Goal: Information Seeking & Learning: Compare options

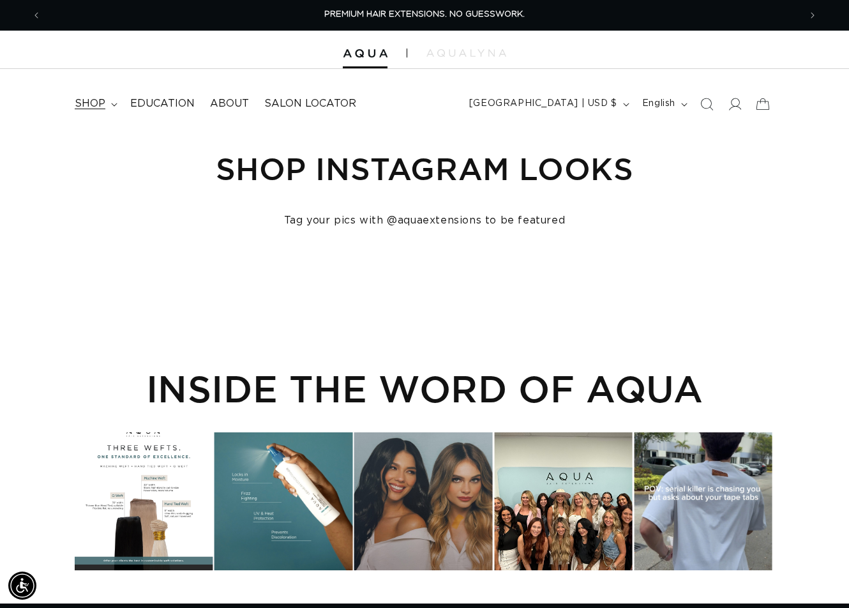
click at [95, 104] on span "shop" at bounding box center [90, 103] width 31 height 13
click at [116, 105] on icon at bounding box center [114, 105] width 6 height 4
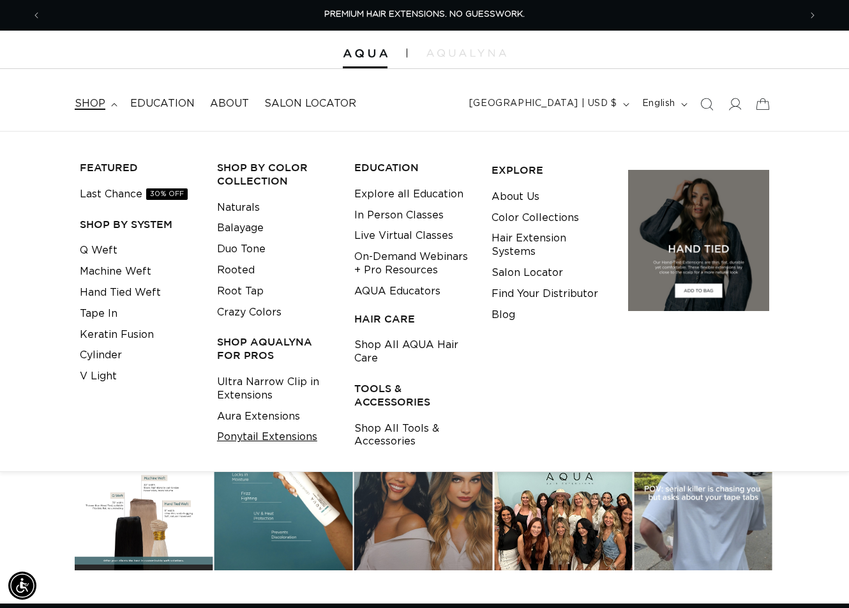
click at [264, 432] on link "Ponytail Extensions" at bounding box center [267, 436] width 100 height 21
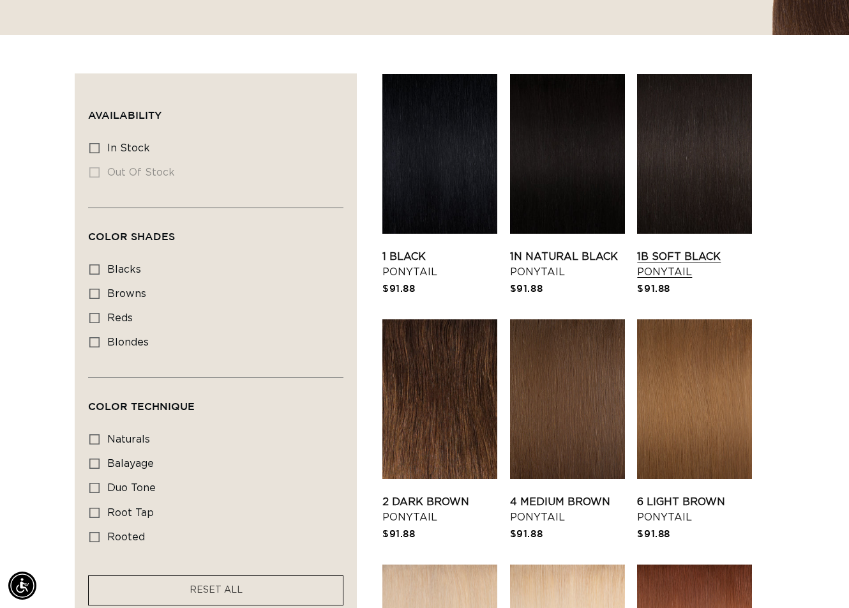
scroll to position [511, 0]
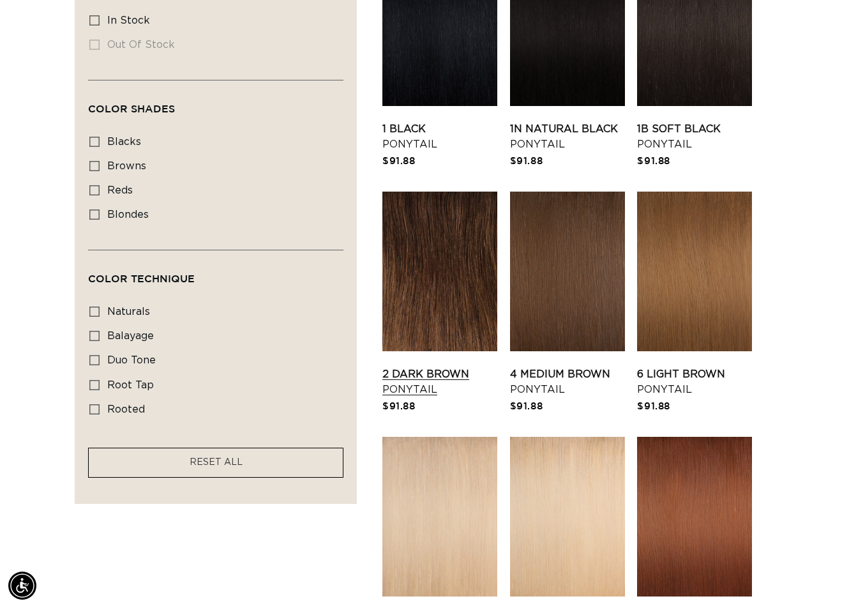
click at [452, 366] on link "2 Dark Brown Ponytail" at bounding box center [439, 381] width 115 height 31
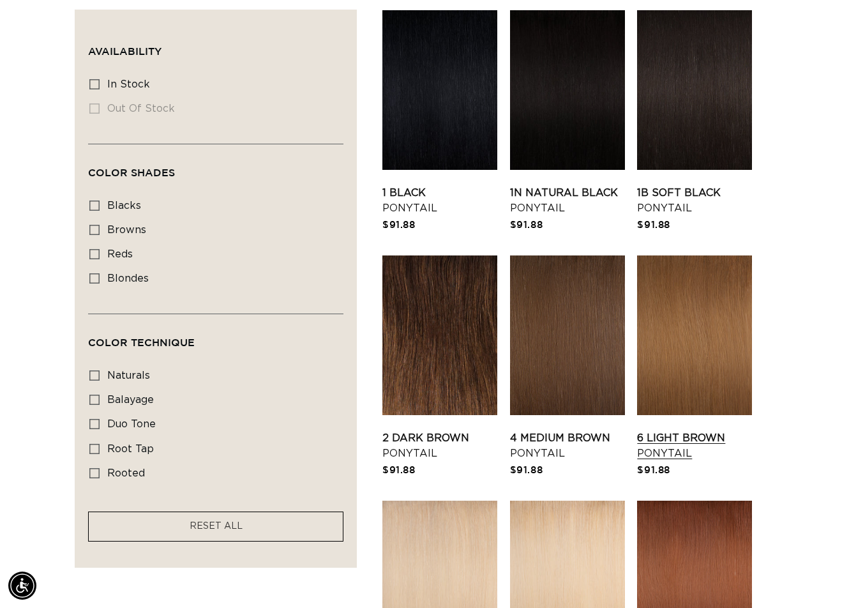
scroll to position [383, 0]
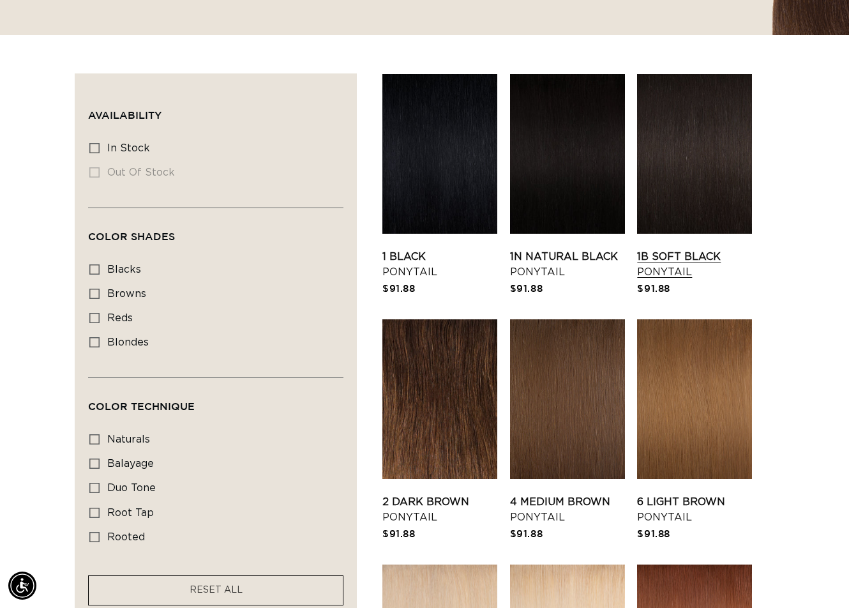
click at [699, 249] on link "1B Soft Black Ponytail" at bounding box center [694, 264] width 115 height 31
click at [553, 249] on link "1N Natural Black Ponytail" at bounding box center [567, 264] width 115 height 31
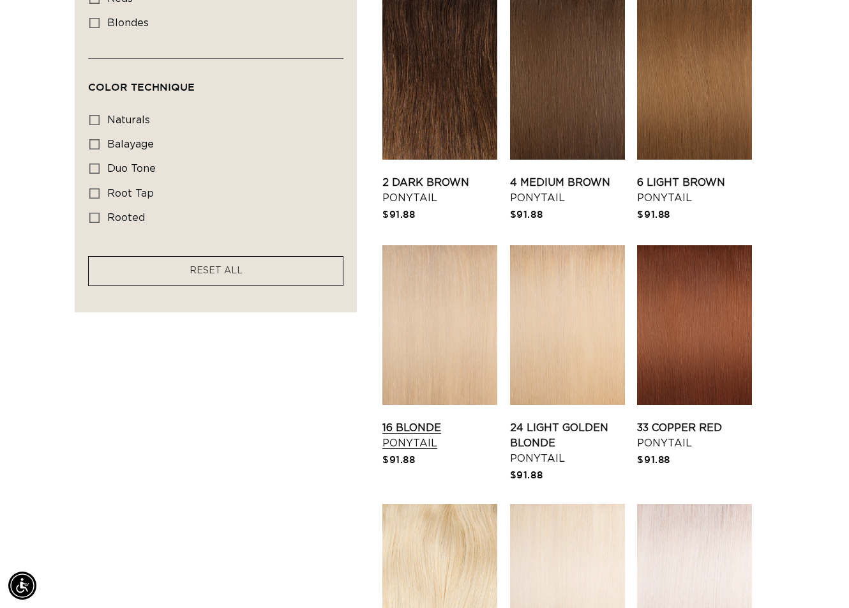
click at [426, 420] on link "16 Blonde Ponytail" at bounding box center [439, 435] width 115 height 31
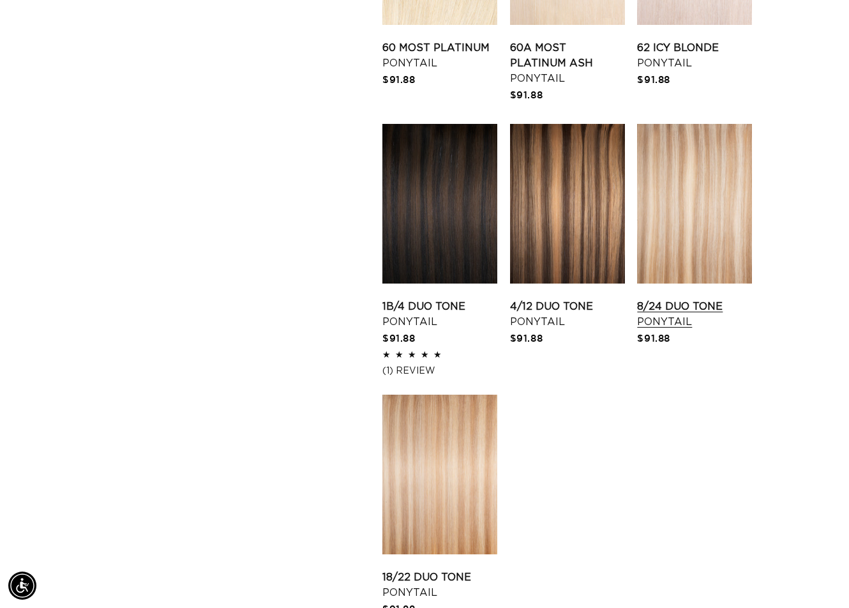
scroll to position [1404, 0]
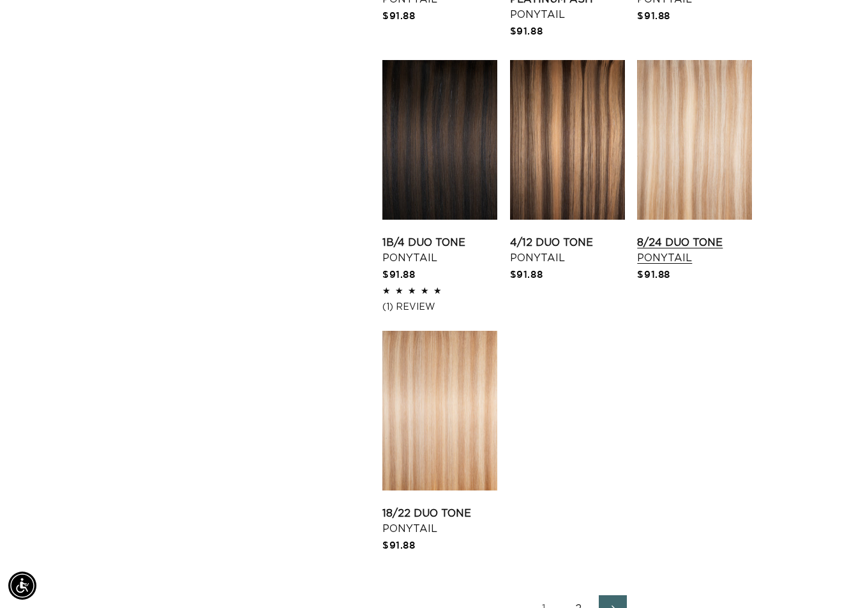
click at [681, 235] on link "8/24 Duo Tone Ponytail" at bounding box center [694, 250] width 115 height 31
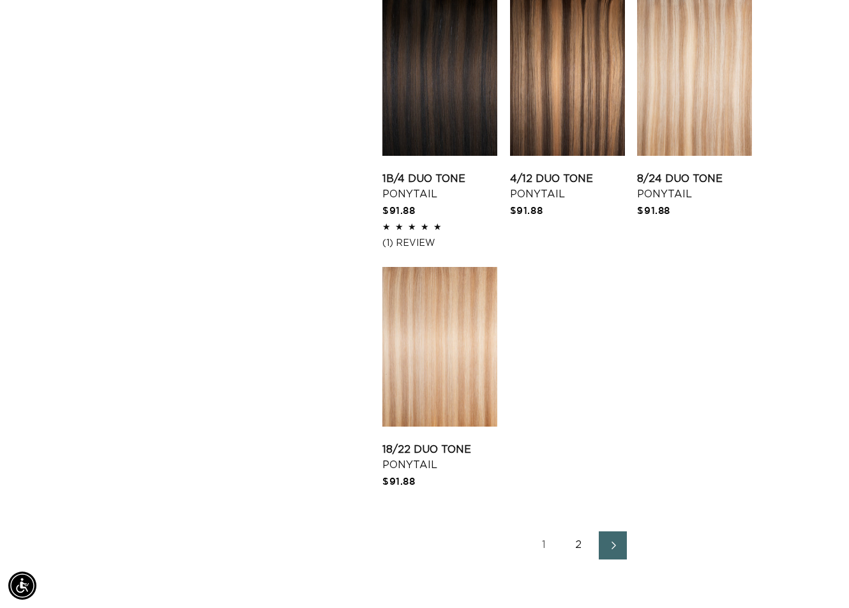
scroll to position [1532, 0]
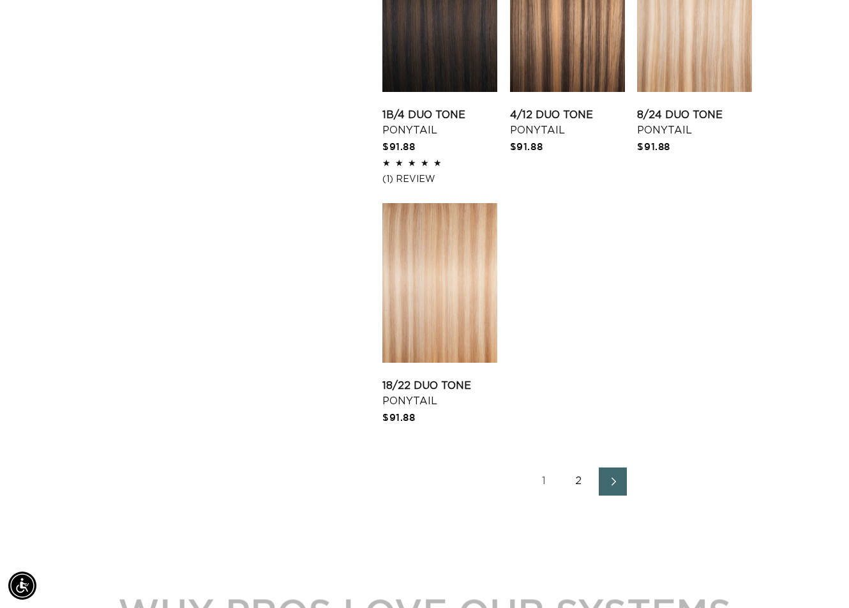
click at [610, 480] on icon "Next page" at bounding box center [613, 481] width 17 height 9
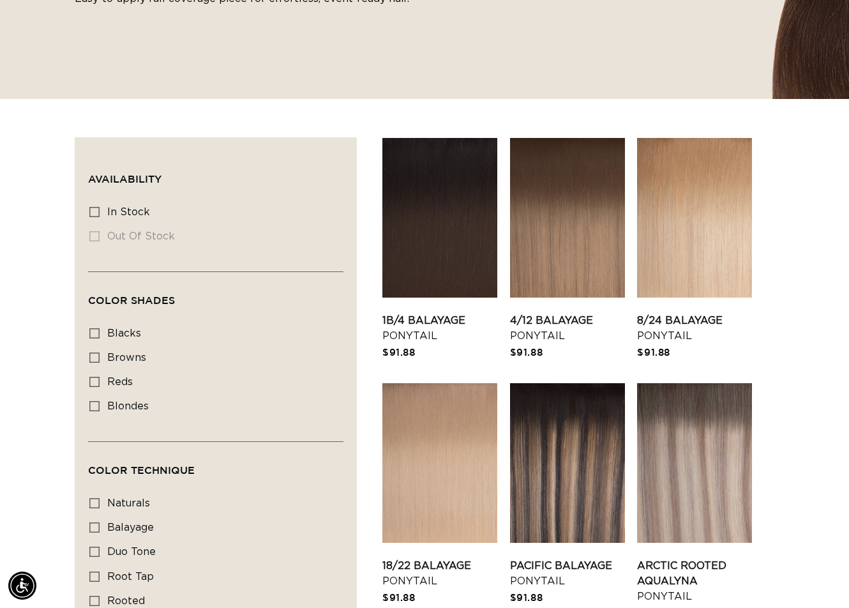
scroll to position [383, 0]
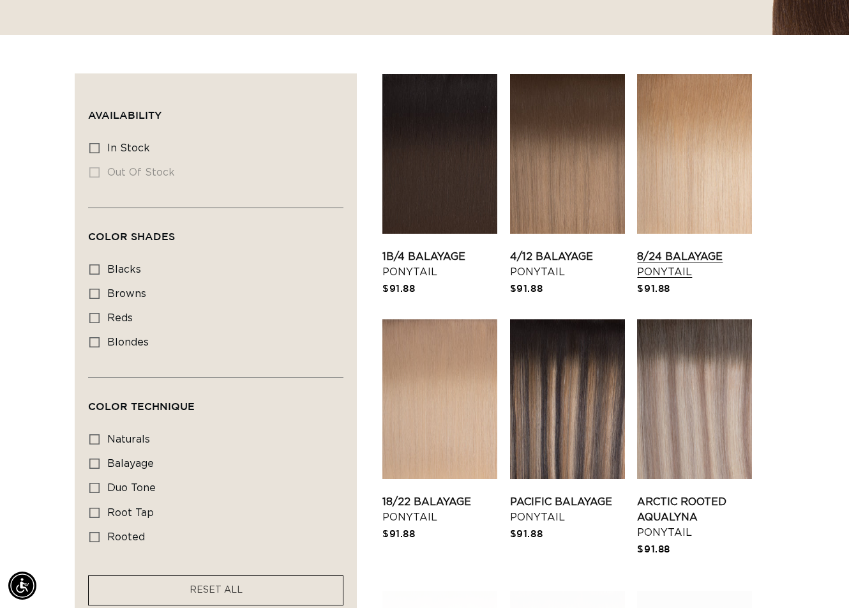
click at [702, 249] on link "8/24 Balayage Ponytail" at bounding box center [694, 264] width 115 height 31
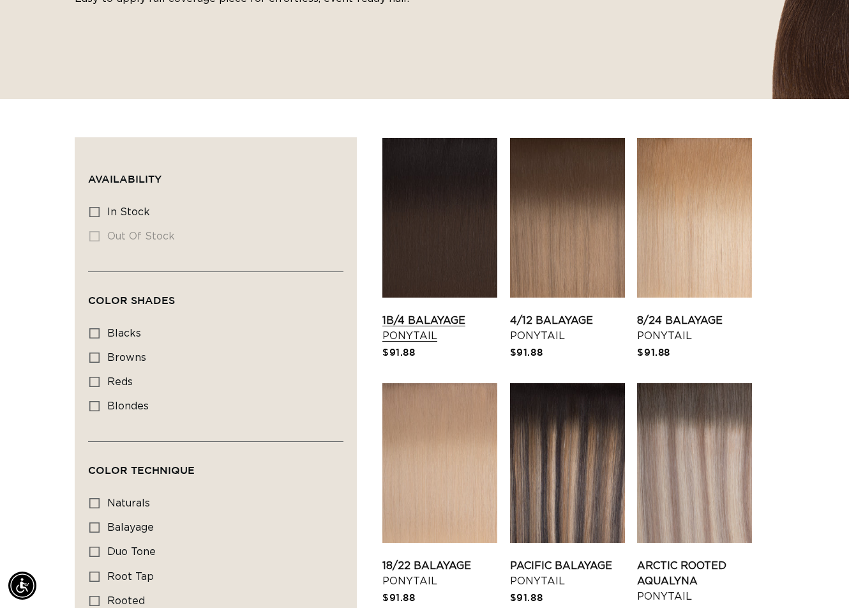
click at [451, 313] on link "1B/4 Balayage Ponytail" at bounding box center [439, 328] width 115 height 31
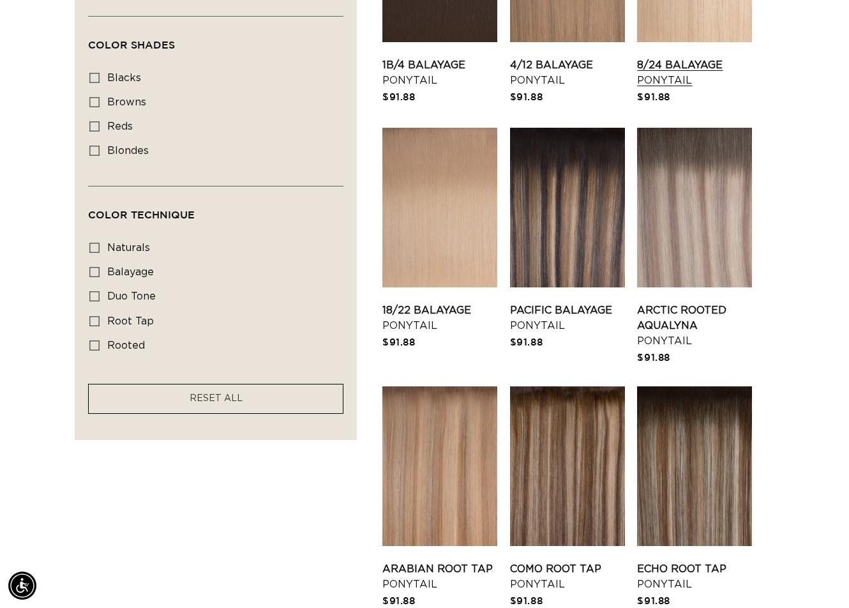
scroll to position [766, 0]
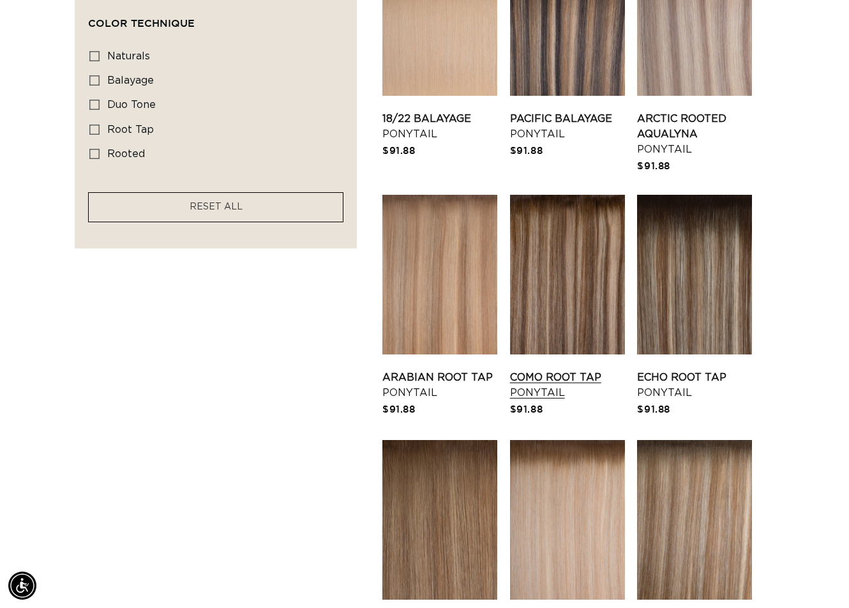
click at [560, 370] on link "Como Root Tap Ponytail" at bounding box center [567, 385] width 115 height 31
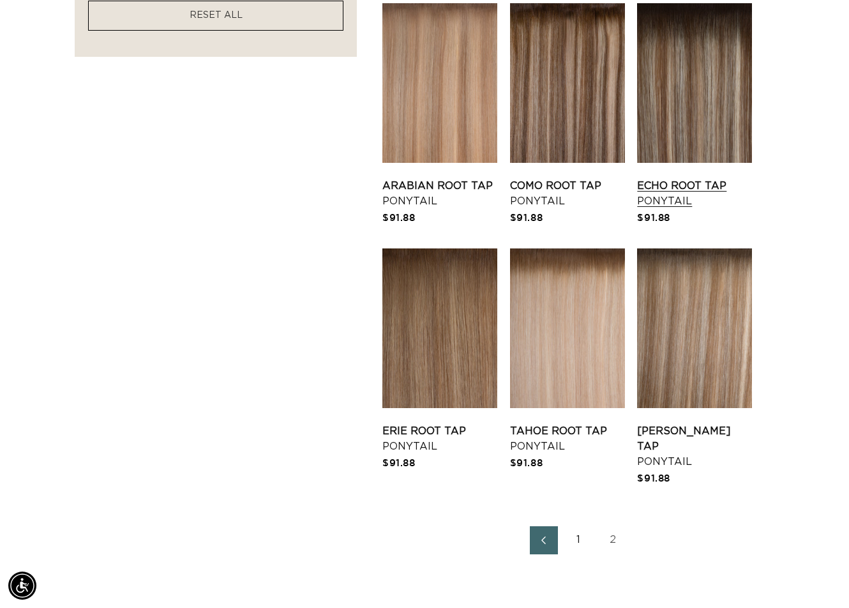
scroll to position [1021, 0]
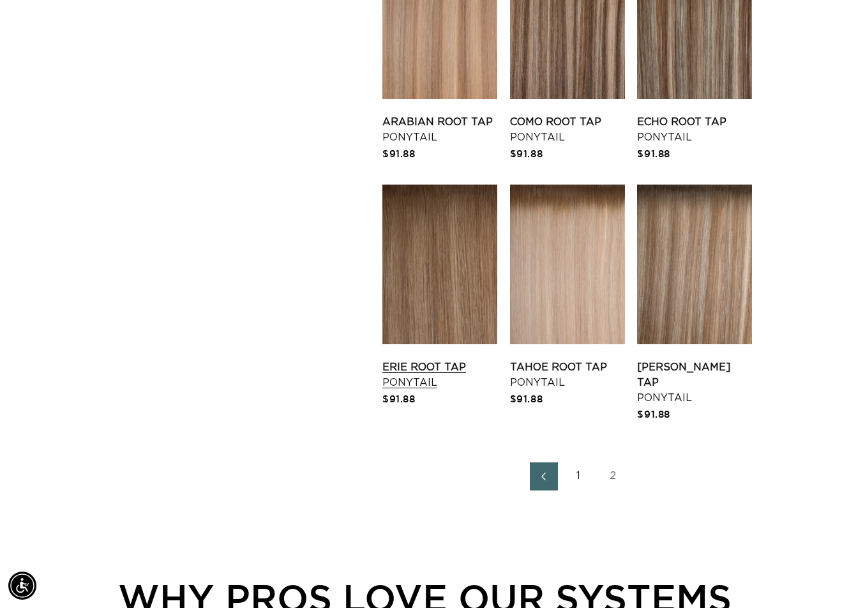
click at [456, 359] on link "Erie Root Tap Ponytail" at bounding box center [439, 374] width 115 height 31
